Goal: Task Accomplishment & Management: Manage account settings

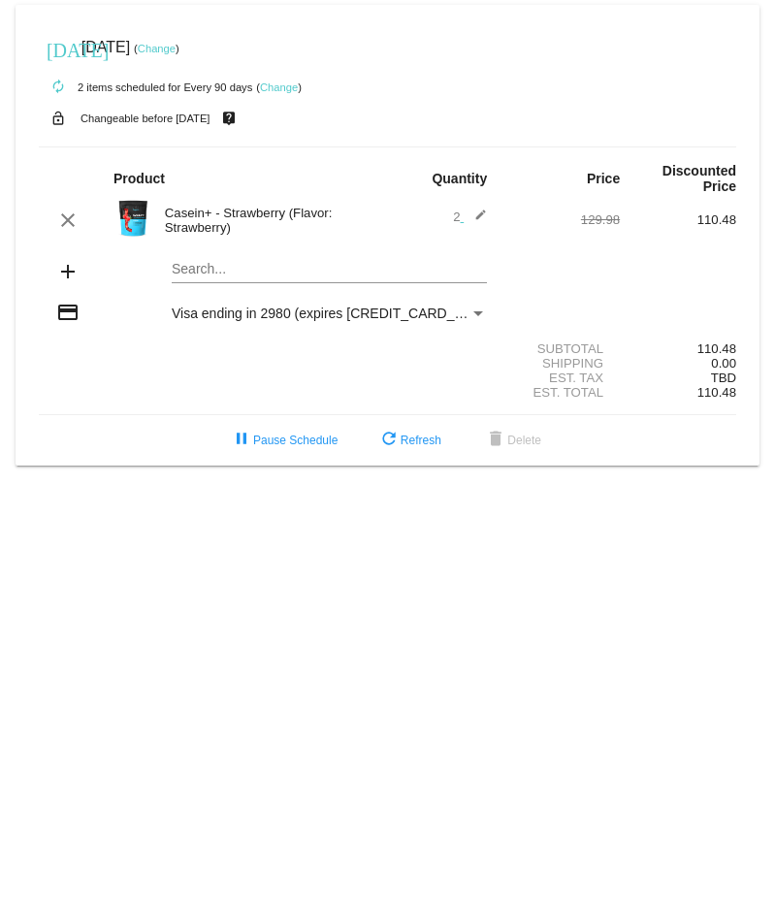
click at [271, 81] on link "Change" at bounding box center [279, 87] width 38 height 12
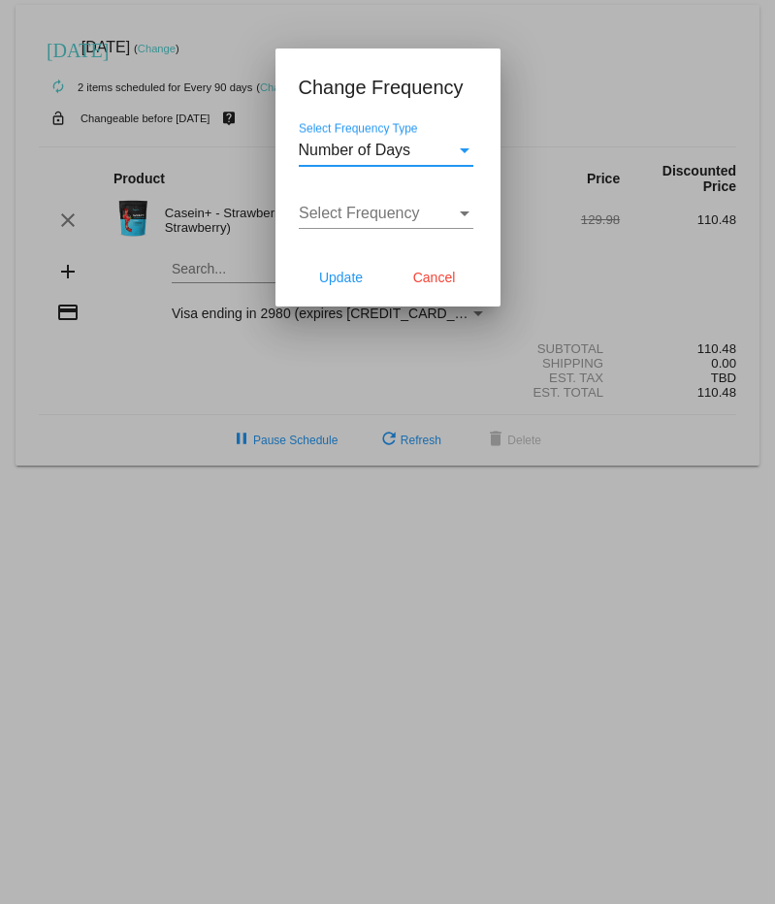
click at [376, 145] on span "Number of Days" at bounding box center [355, 150] width 113 height 16
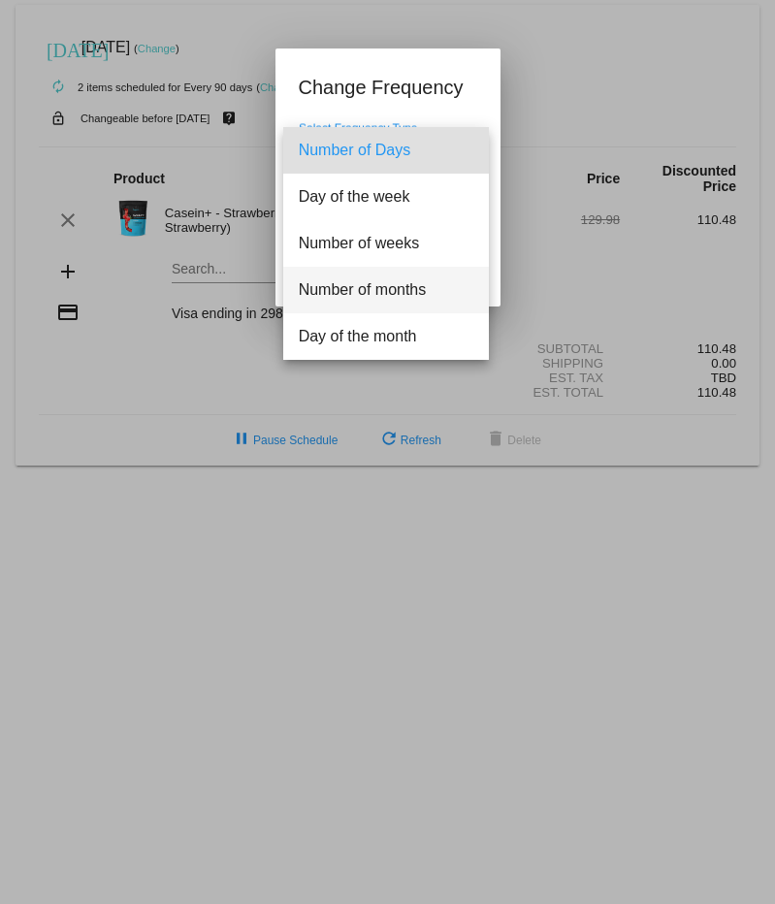
click at [375, 290] on span "Number of months" at bounding box center [386, 290] width 175 height 47
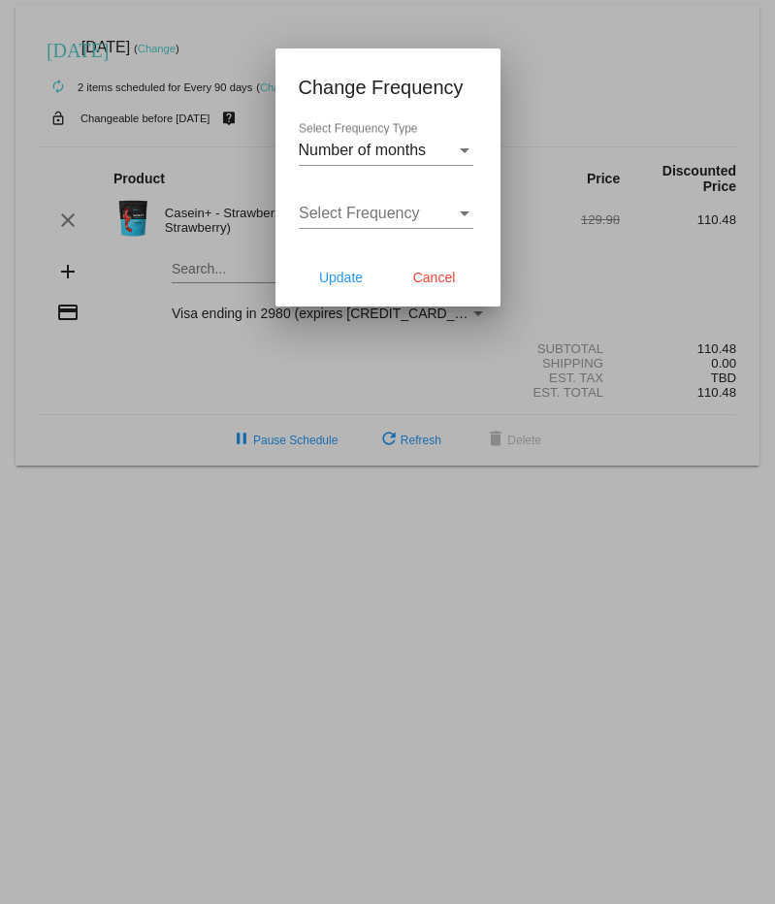
click at [383, 210] on span "Select Frequency" at bounding box center [359, 213] width 121 height 16
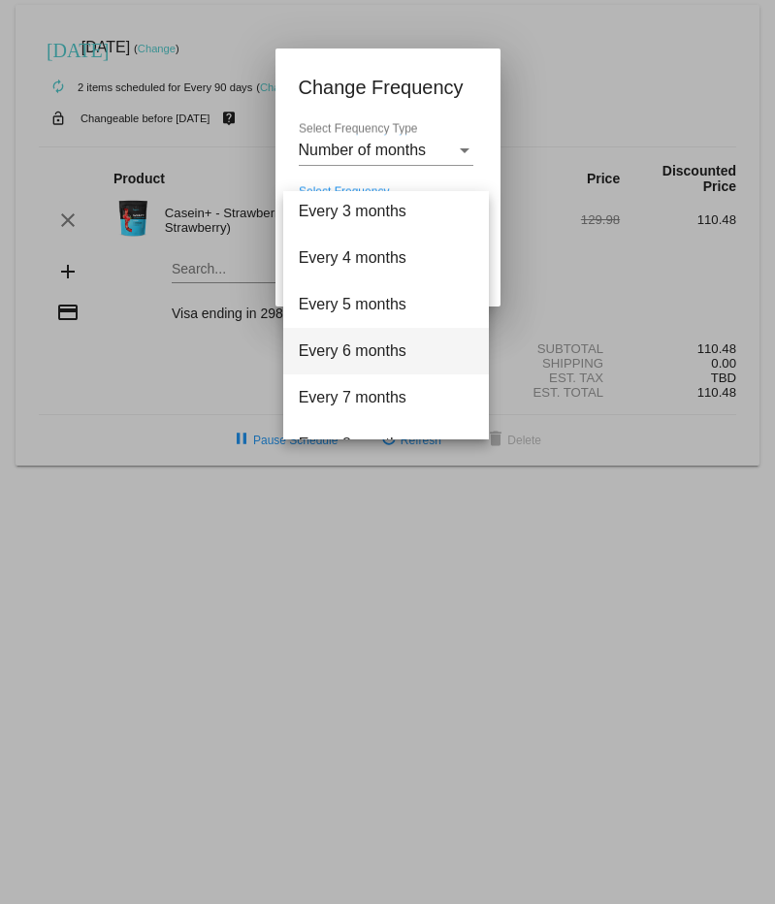
scroll to position [66, 0]
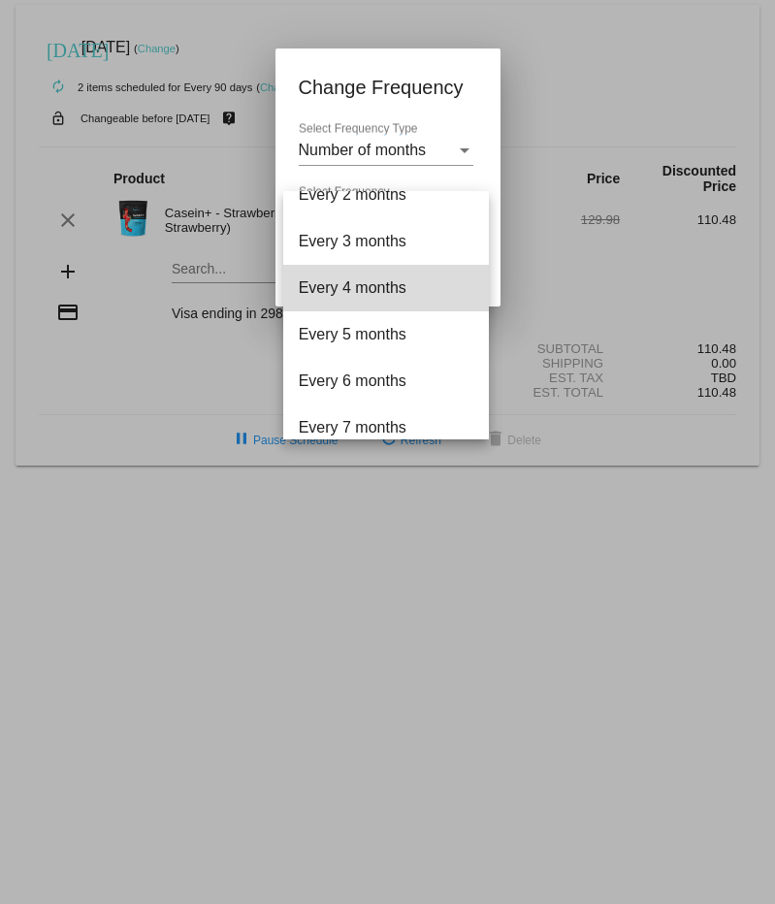
click at [416, 287] on span "Every 4 months" at bounding box center [386, 288] width 175 height 47
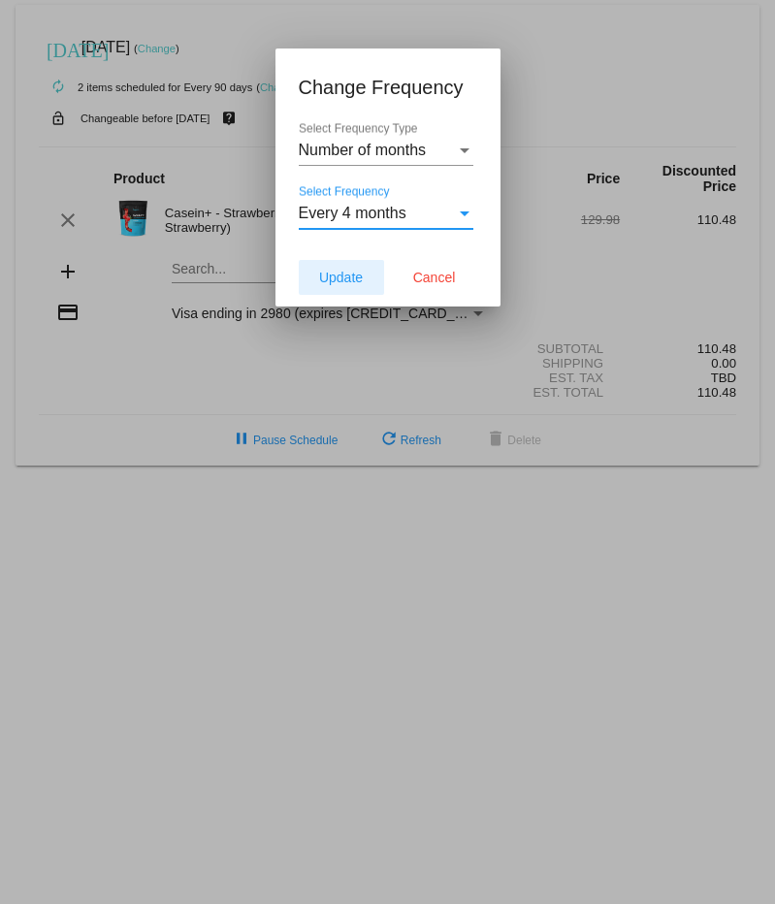
click at [322, 279] on span "Update" at bounding box center [341, 278] width 44 height 16
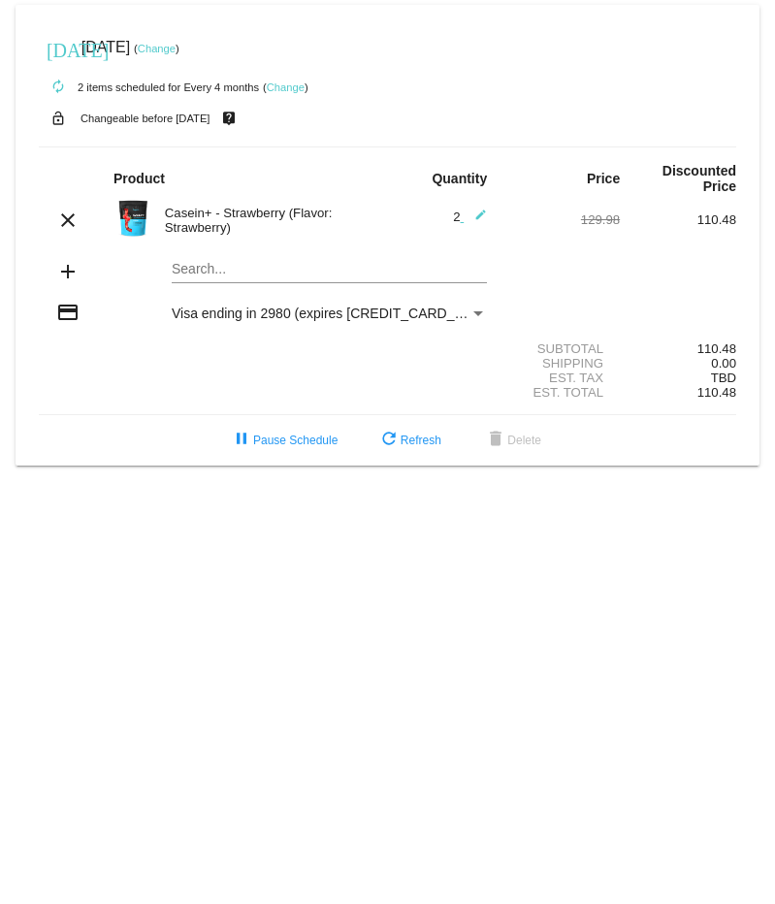
click at [176, 43] on link "Change" at bounding box center [157, 49] width 38 height 12
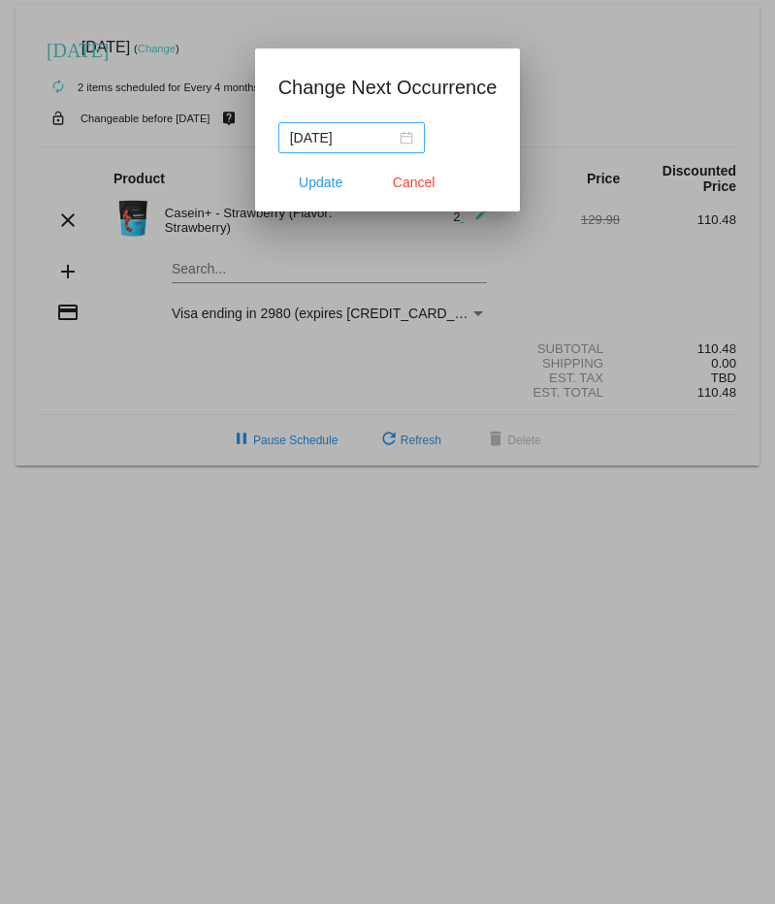
click at [404, 137] on div "[DATE]" at bounding box center [351, 137] width 123 height 21
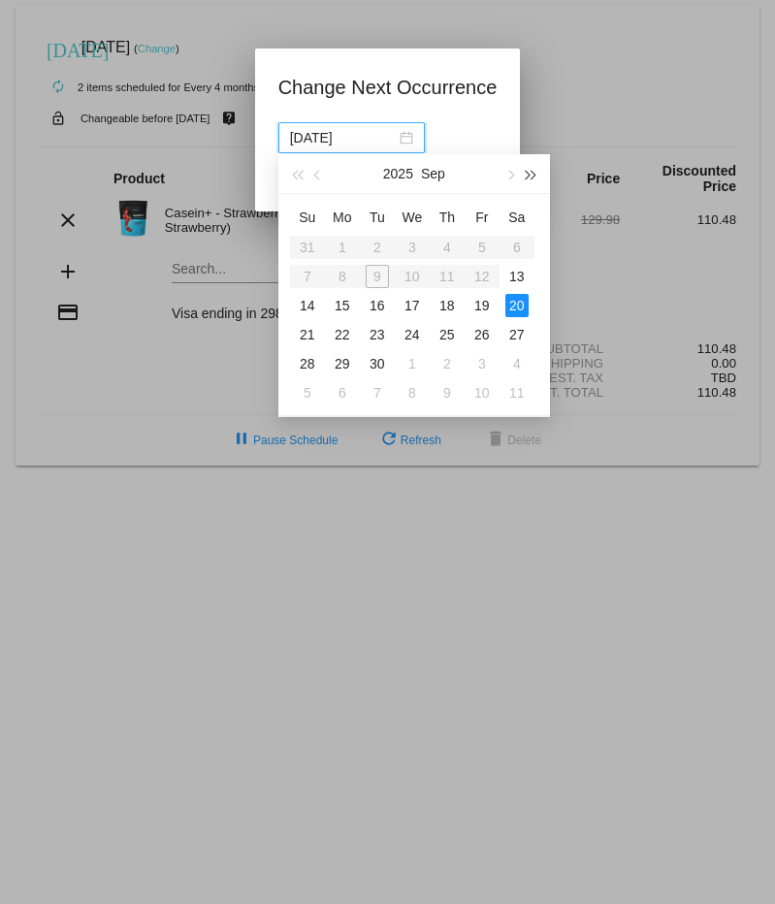
click at [528, 176] on span "button" at bounding box center [532, 176] width 10 height 10
click at [527, 174] on span "button" at bounding box center [532, 176] width 10 height 10
click at [300, 176] on span "button" at bounding box center [297, 176] width 10 height 10
click at [296, 177] on span "button" at bounding box center [297, 176] width 10 height 10
click at [506, 177] on span "button" at bounding box center [509, 176] width 10 height 10
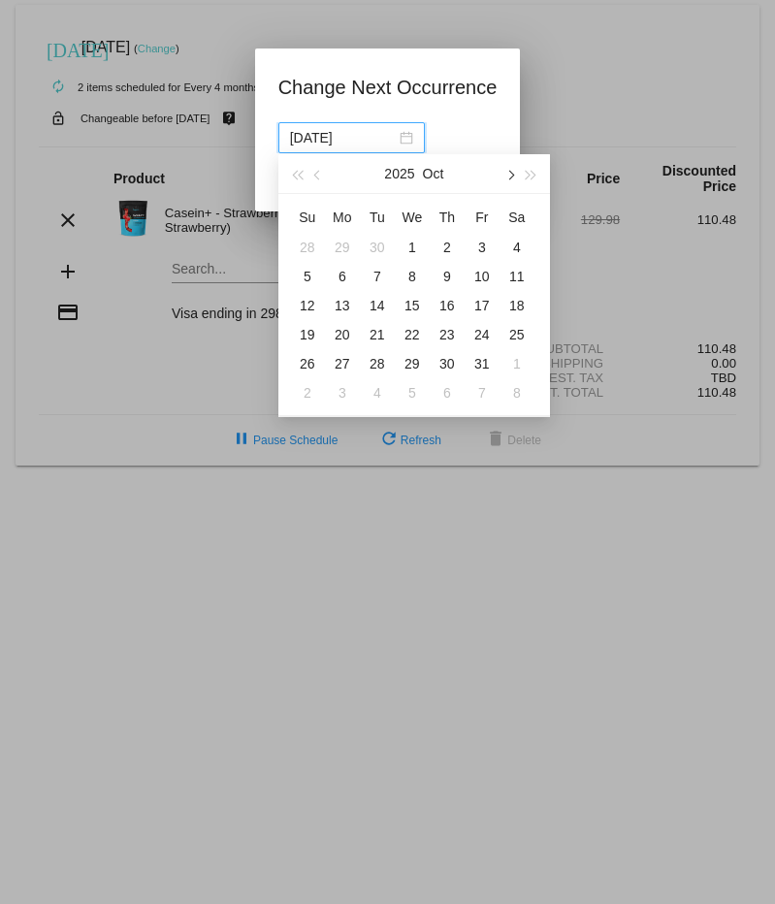
click at [506, 177] on span "button" at bounding box center [509, 176] width 10 height 10
click at [509, 177] on span "button" at bounding box center [509, 176] width 10 height 10
click at [314, 179] on button "button" at bounding box center [317, 173] width 21 height 39
click at [317, 178] on span "button" at bounding box center [318, 176] width 10 height 10
click at [477, 361] on div "31" at bounding box center [481, 363] width 23 height 23
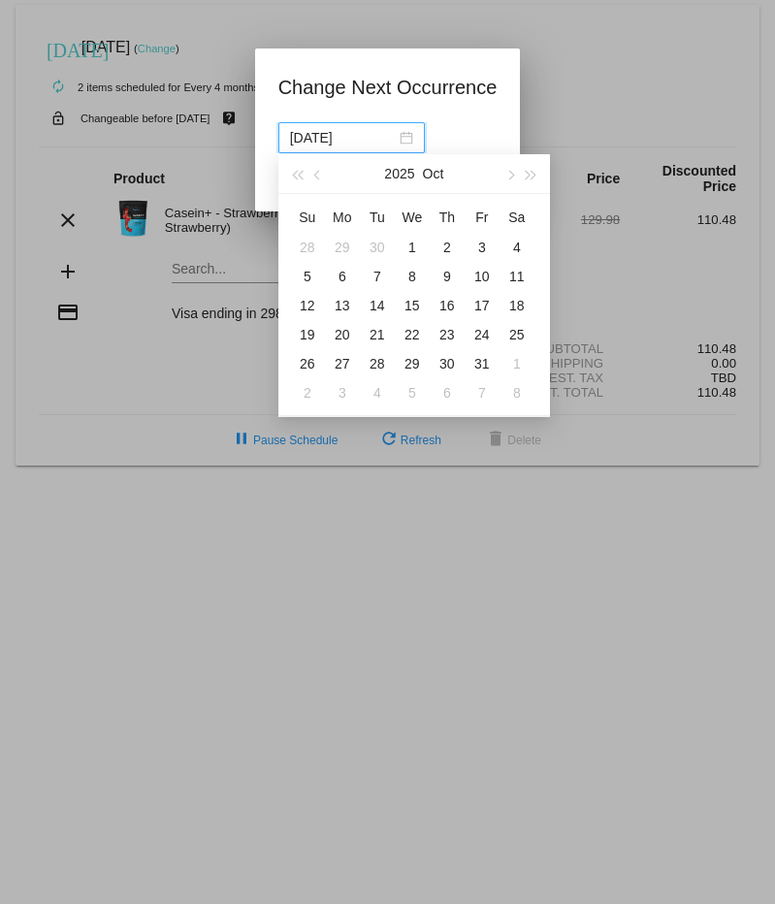
type input "[DATE]"
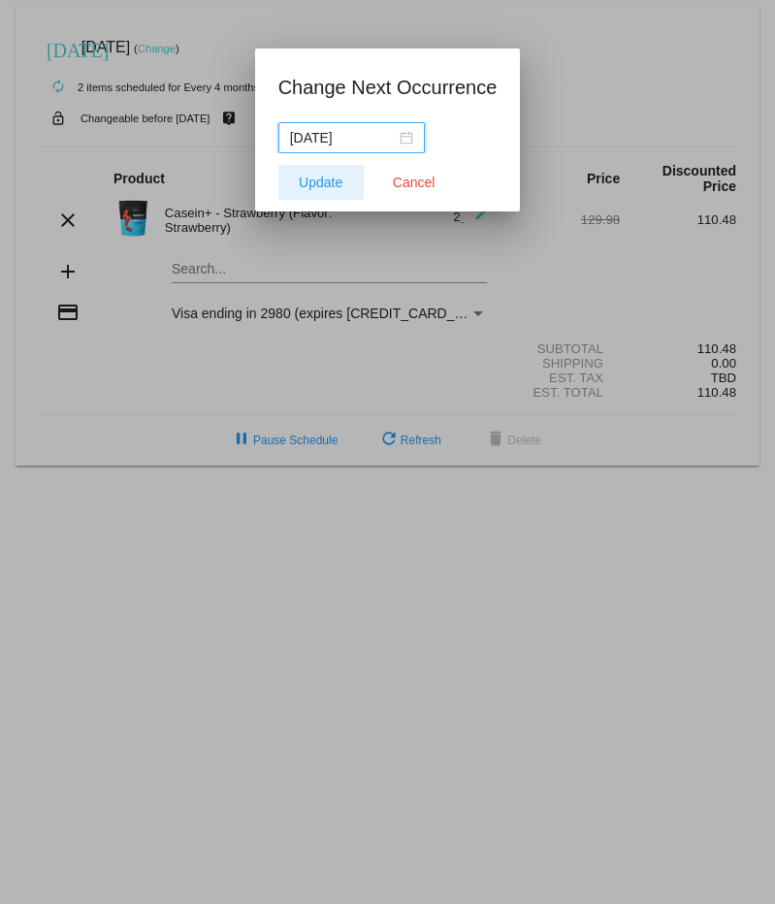
click at [338, 183] on span "Update" at bounding box center [321, 183] width 44 height 16
